Goal: Find contact information: Find contact information

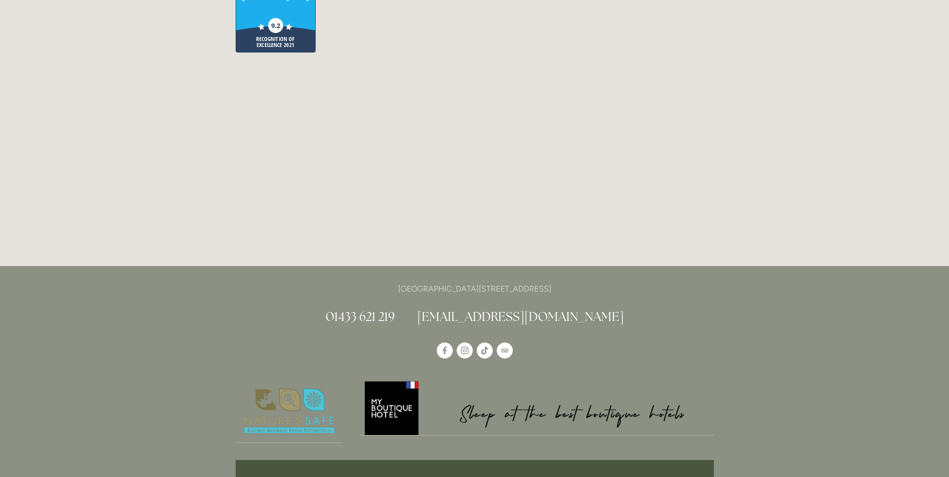
scroll to position [2751, 0]
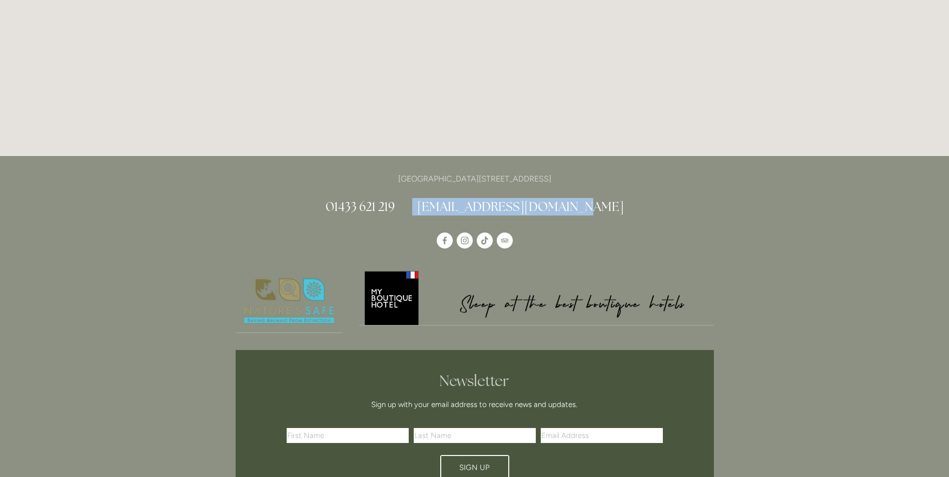
drag, startPoint x: 596, startPoint y: 147, endPoint x: 446, endPoint y: 150, distance: 149.6
click at [446, 198] on h2 "01433 621 219 info@losehillhouse.co.uk" at bounding box center [475, 207] width 478 height 18
copy h2 "[EMAIL_ADDRESS][DOMAIN_NAME]"
click at [635, 198] on h2 "01433 621 219 info@losehillhouse.co.uk" at bounding box center [475, 207] width 478 height 18
drag, startPoint x: 603, startPoint y: 157, endPoint x: 450, endPoint y: 149, distance: 153.2
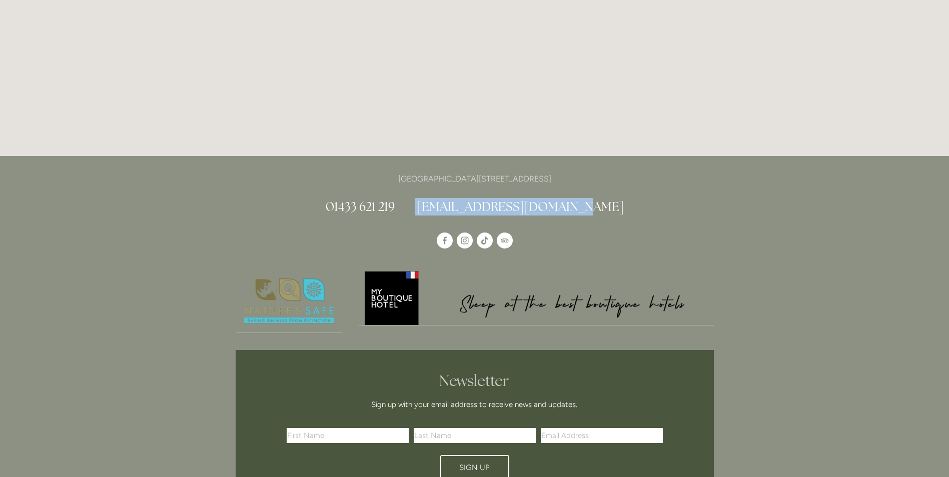
click at [450, 198] on h2 "01433 621 219 info@losehillhouse.co.uk" at bounding box center [475, 207] width 478 height 18
copy h2 "[EMAIL_ADDRESS][DOMAIN_NAME]"
